Goal: Transaction & Acquisition: Purchase product/service

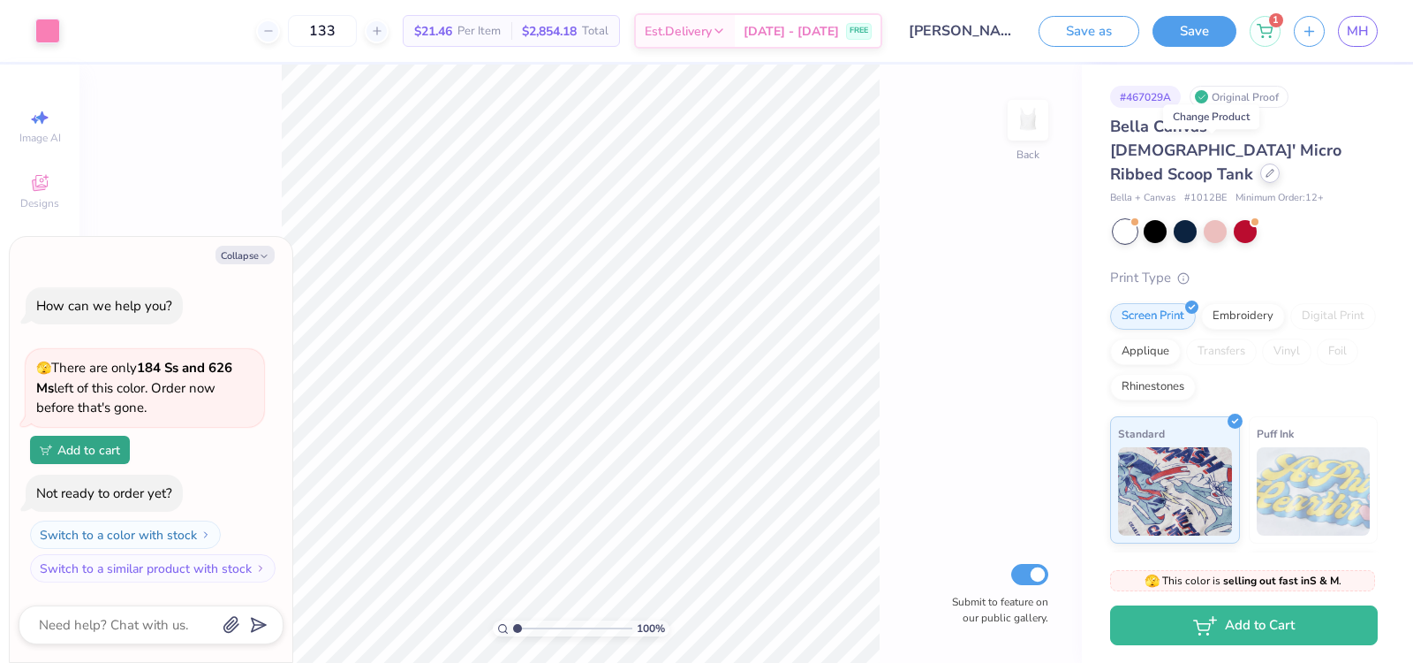
click at [1266, 169] on icon at bounding box center [1270, 173] width 9 height 9
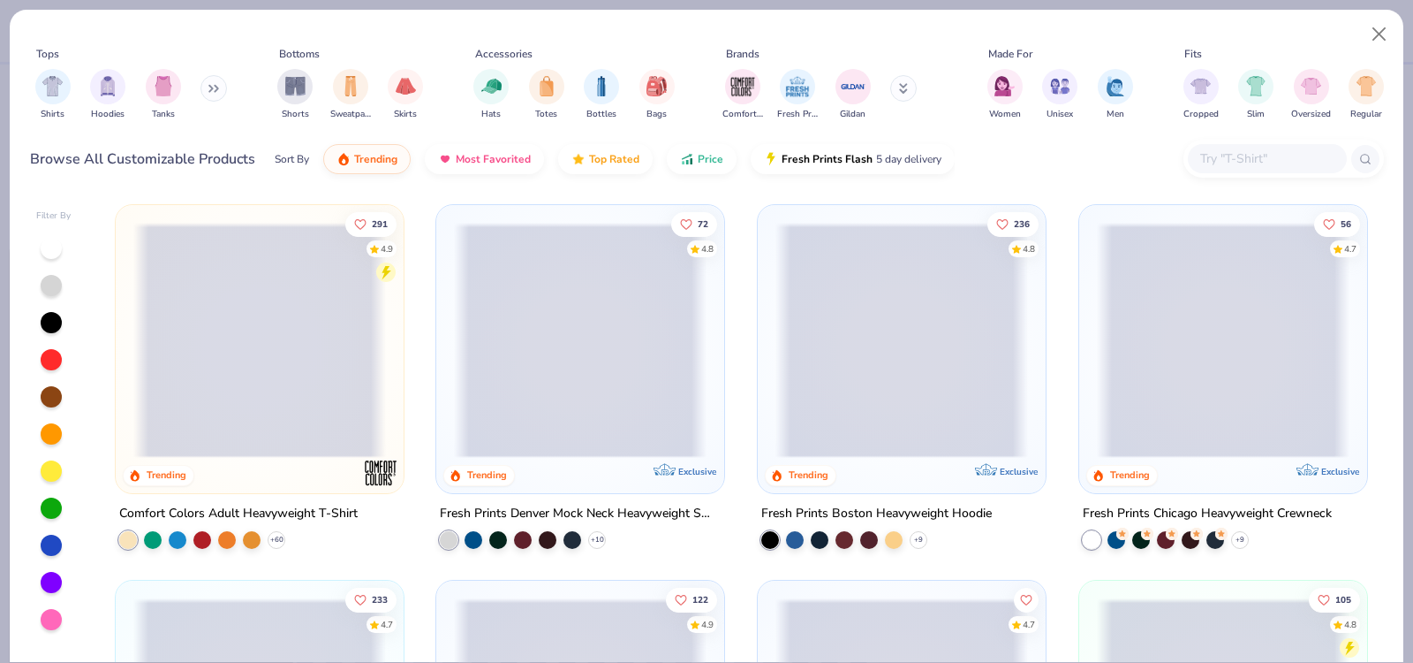
type textarea "x"
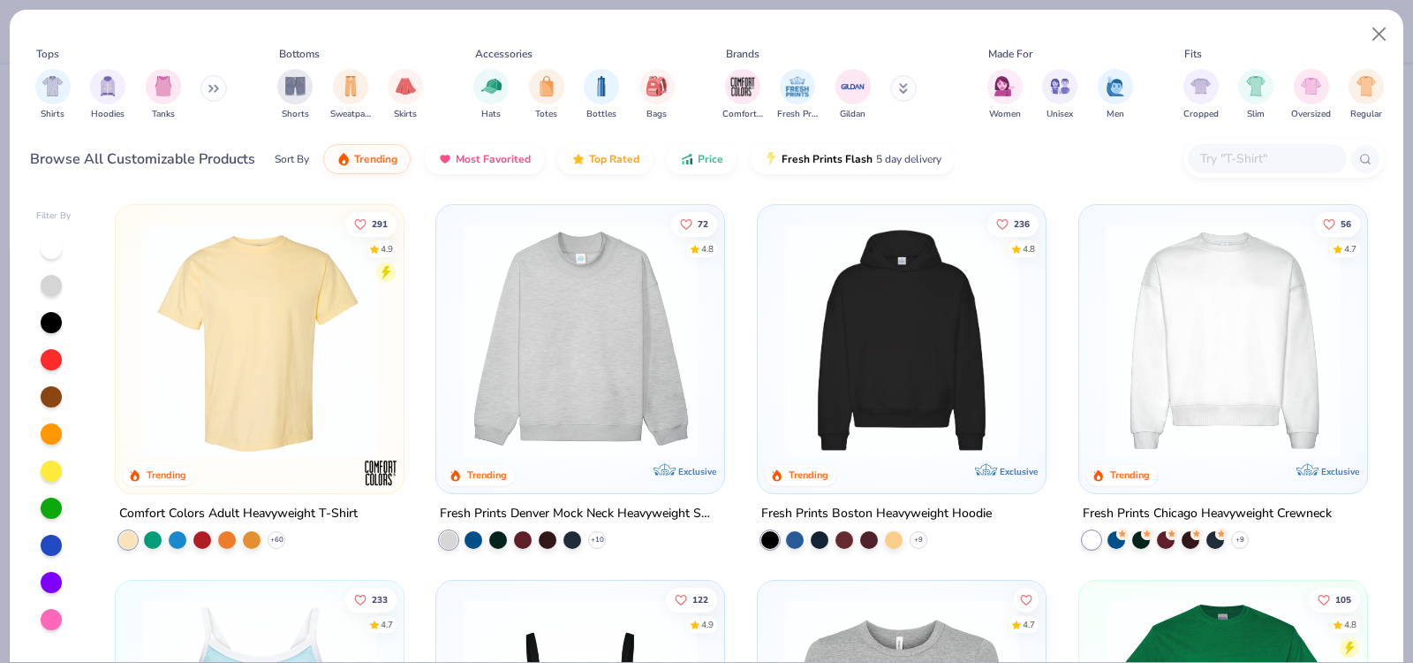
click at [1218, 159] on input "text" at bounding box center [1267, 158] width 136 height 20
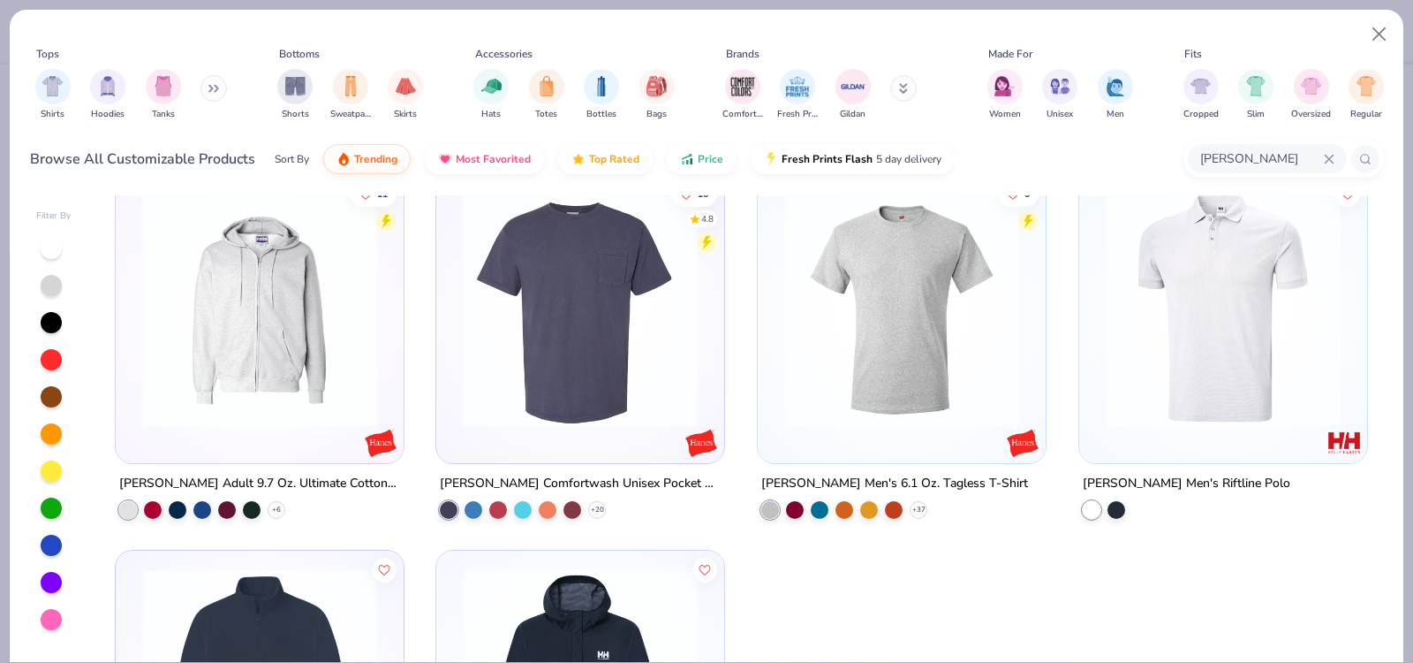
scroll to position [2167, 0]
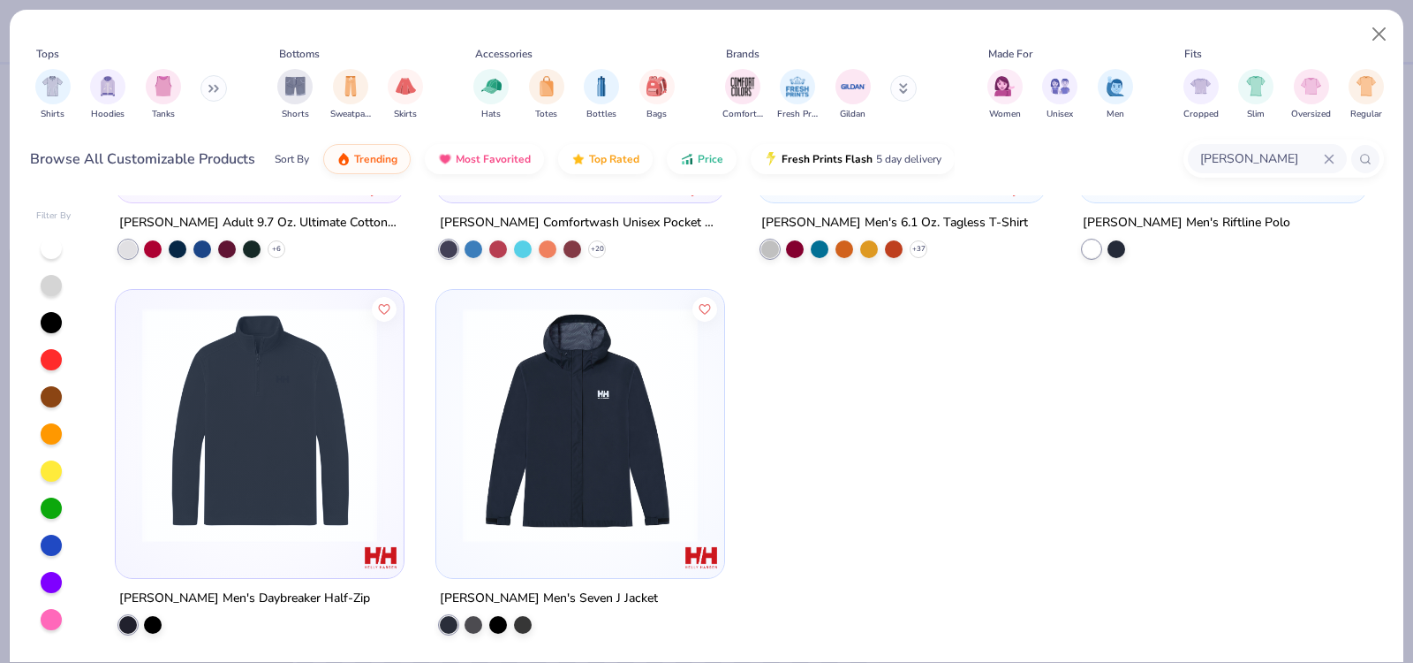
click at [1240, 160] on input "[PERSON_NAME]" at bounding box center [1261, 158] width 125 height 20
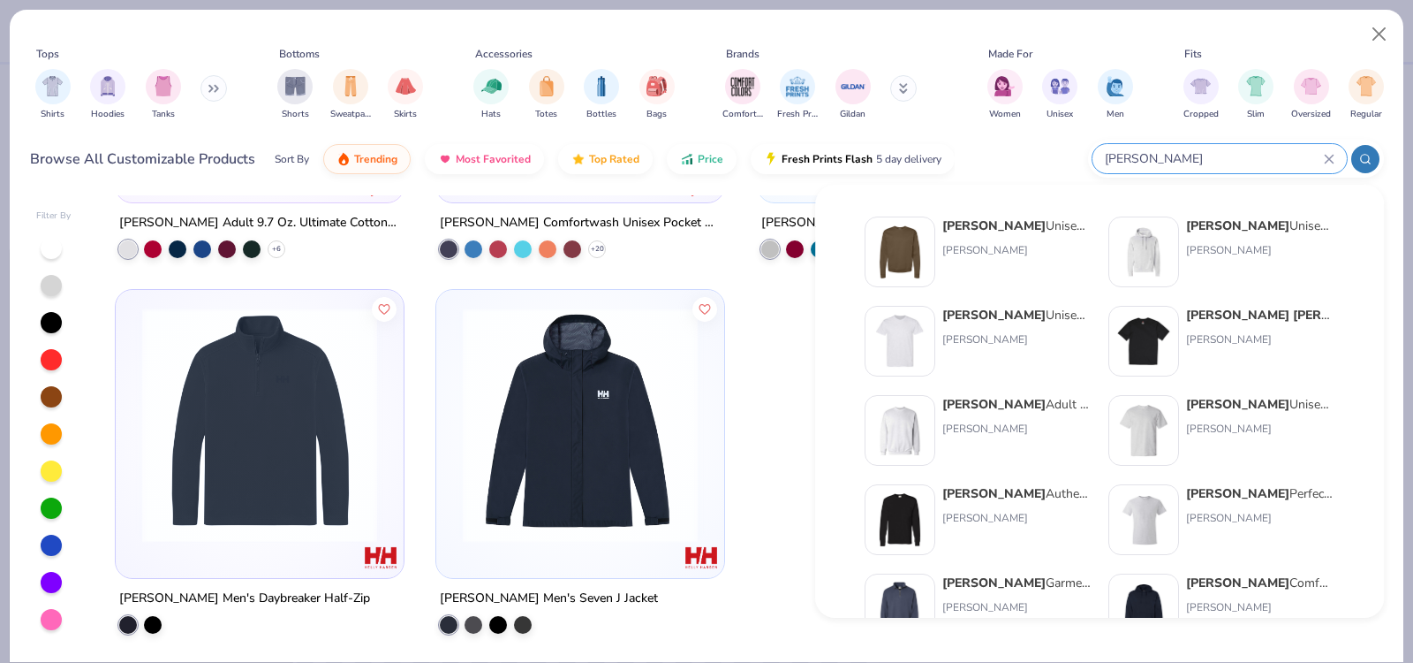
click at [1237, 152] on input "[PERSON_NAME]" at bounding box center [1213, 158] width 221 height 20
type input "h"
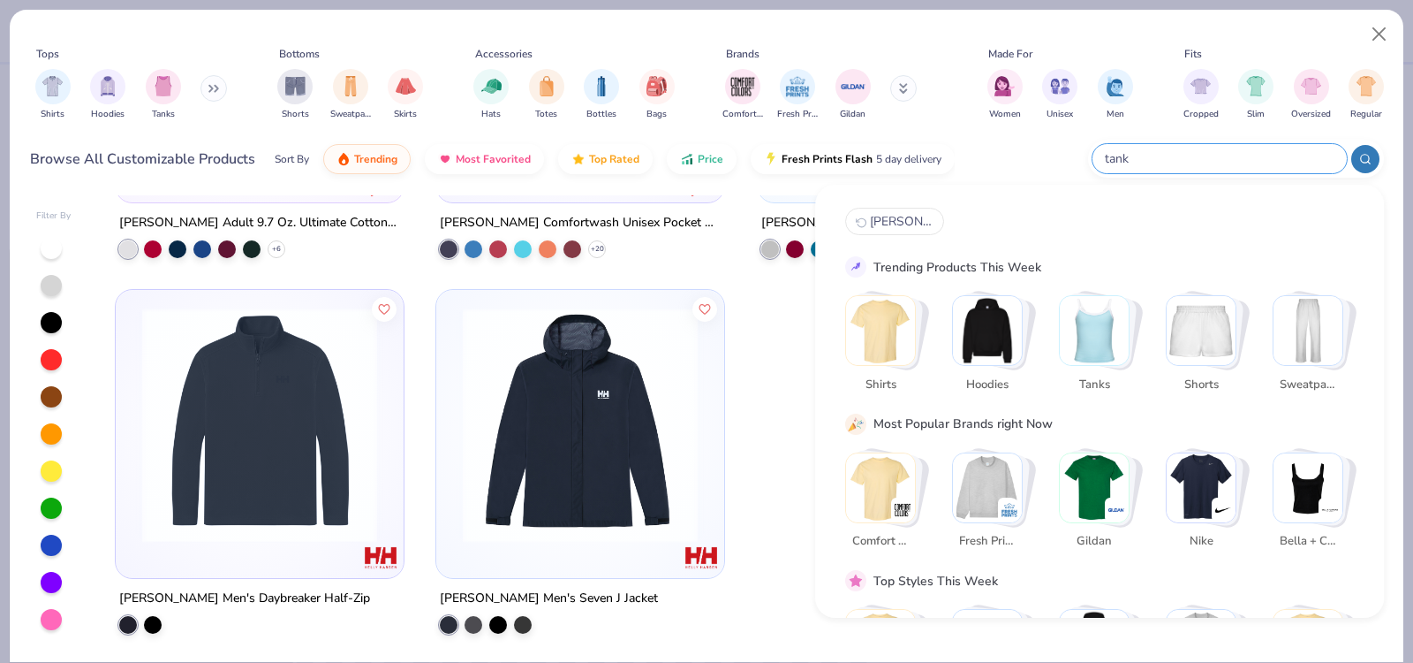
type input "tank"
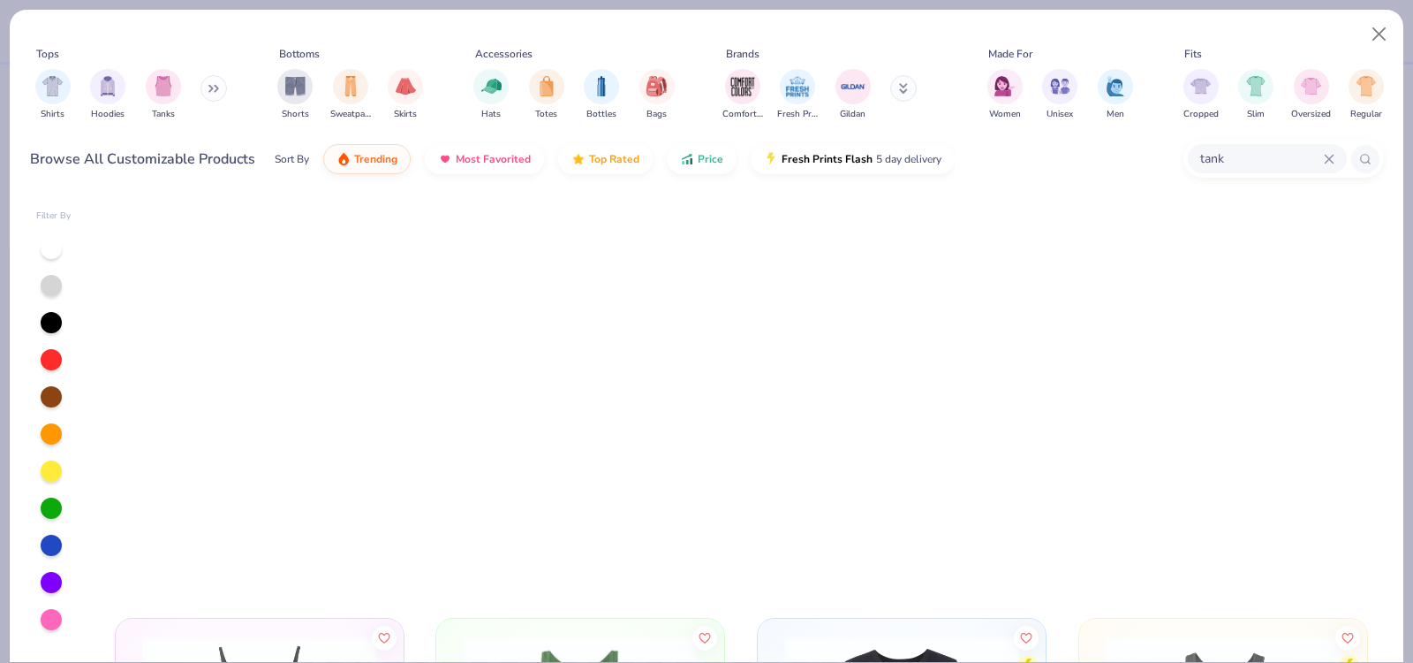
scroll to position [4842, 0]
